Goal: Communication & Community: Answer question/provide support

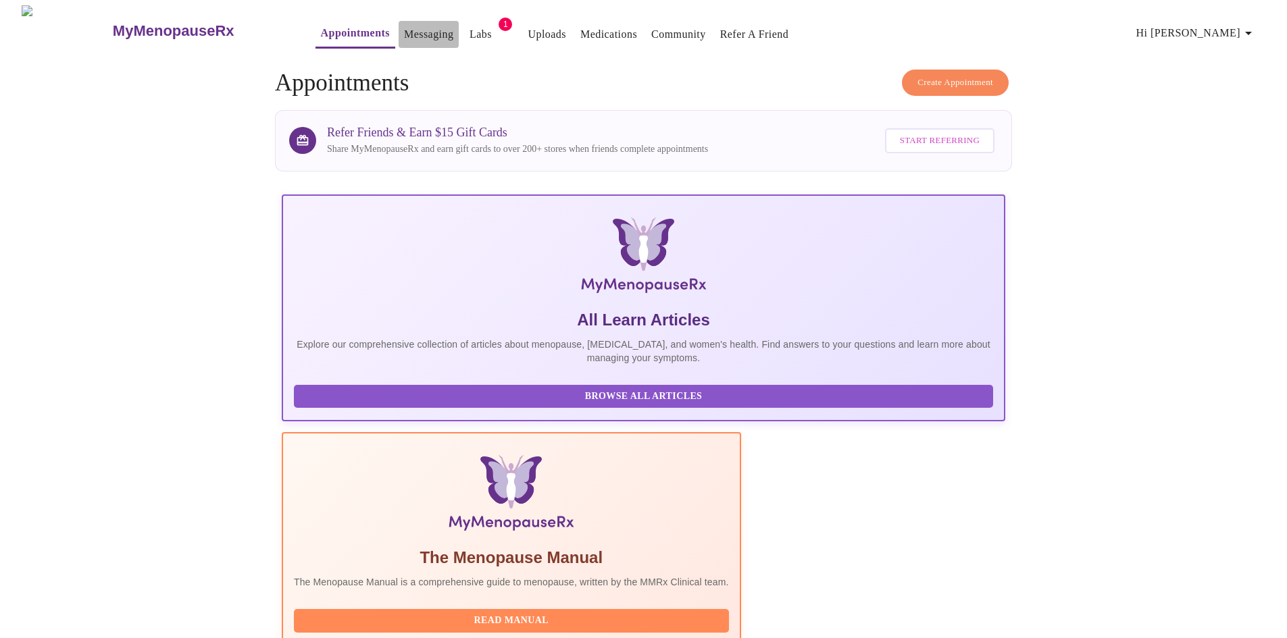
click at [404, 25] on link "Messaging" at bounding box center [428, 34] width 49 height 19
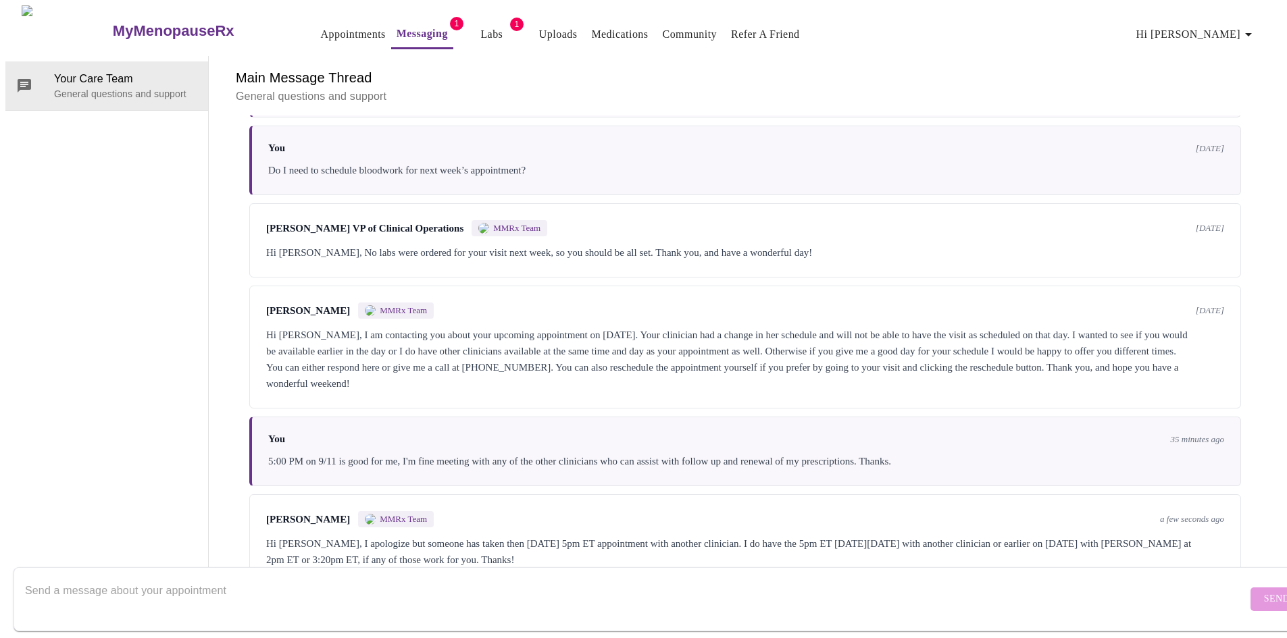
scroll to position [508, 0]
click at [100, 584] on textarea "Send a message about your appointment" at bounding box center [636, 599] width 1222 height 43
type textarea "[PERSON_NAME], I can do 3:20 on the 11th - thanks."
click at [1264, 591] on span "Send" at bounding box center [1277, 599] width 26 height 17
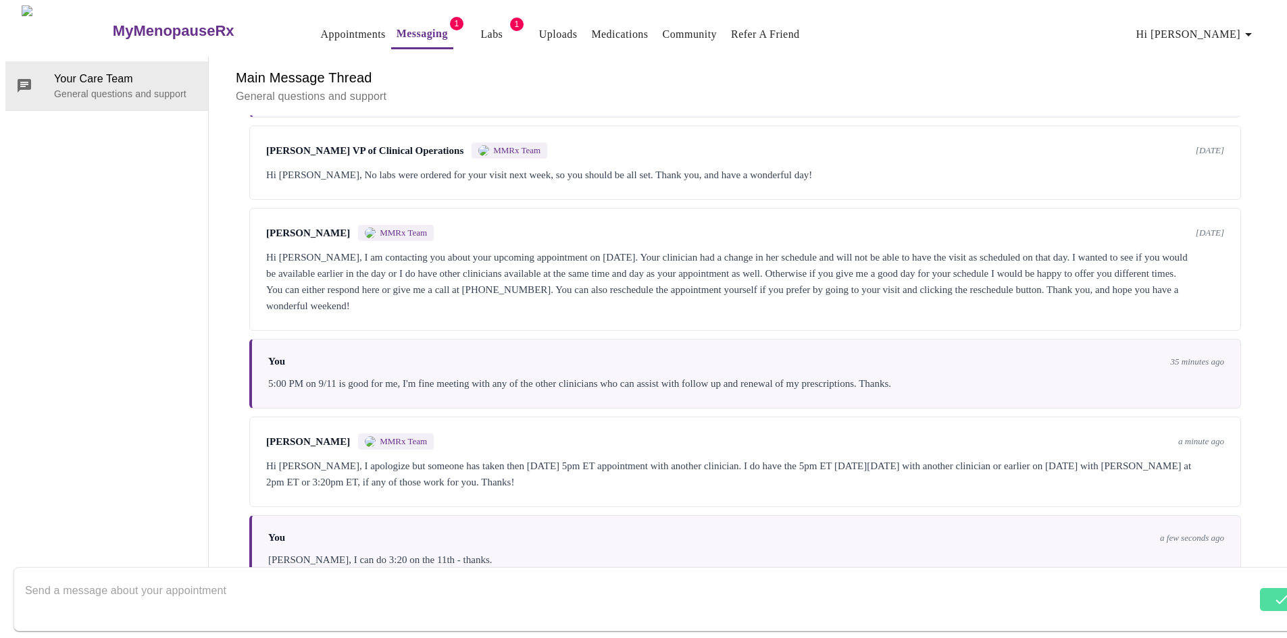
scroll to position [590, 0]
